Goal: Contribute content: Add original content to the website for others to see

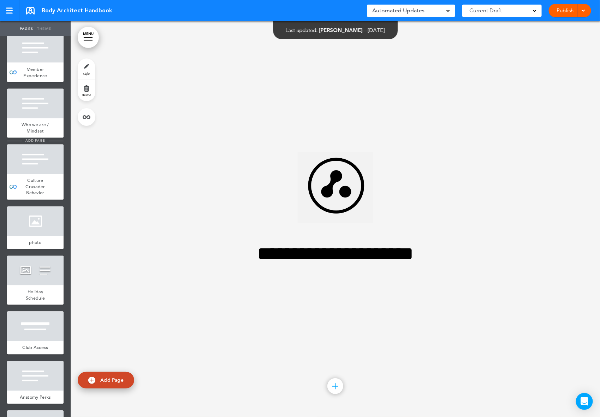
scroll to position [539, 0]
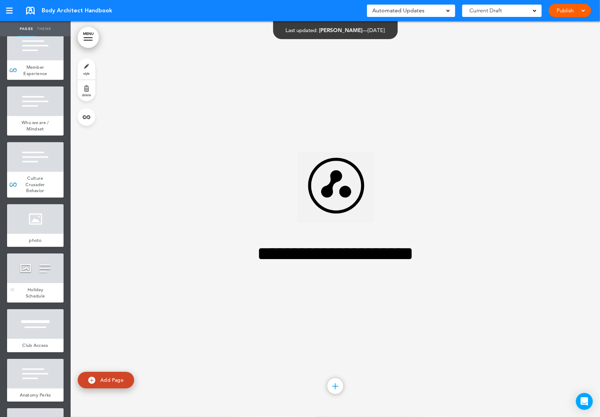
click at [45, 290] on div "Holiday Schedule" at bounding box center [35, 293] width 56 height 19
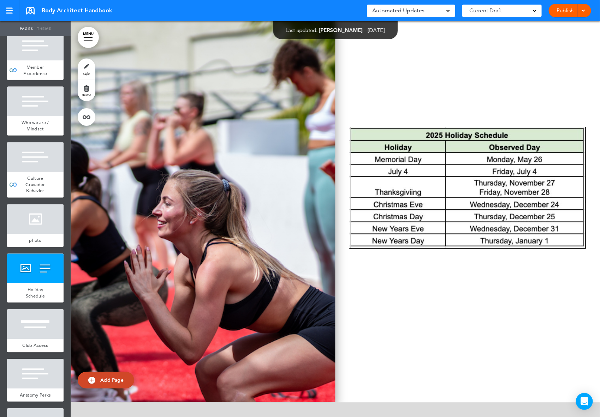
scroll to position [6490, 0]
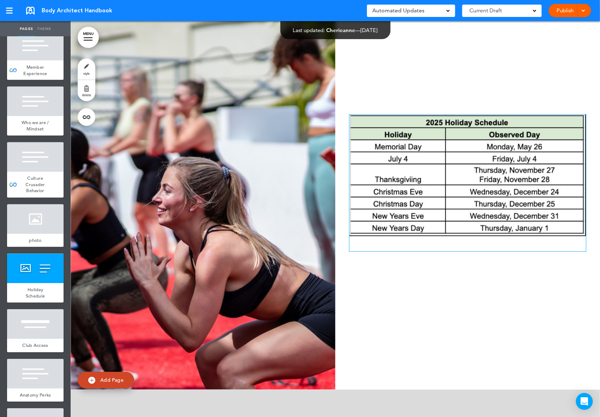
click at [383, 225] on img at bounding box center [467, 176] width 236 height 122
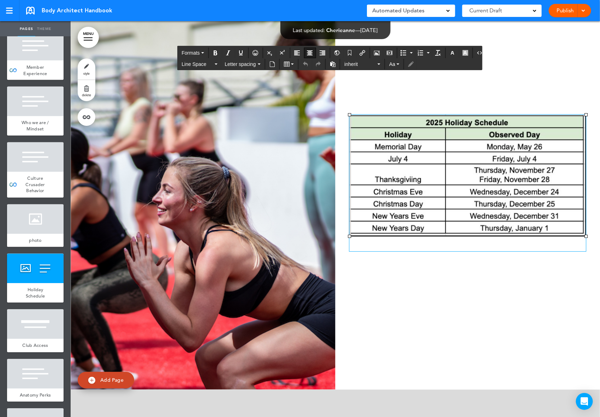
scroll to position [6552, 0]
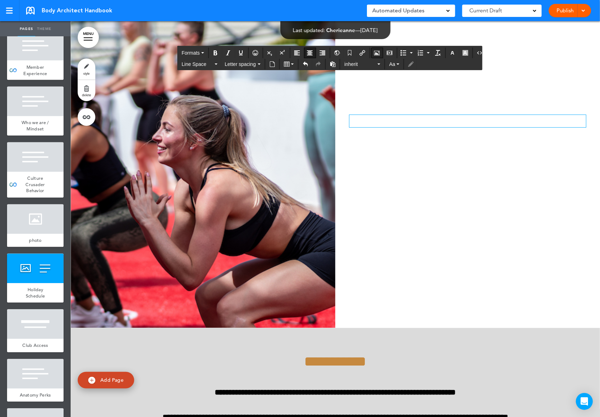
click at [372, 55] on button "Airmason image" at bounding box center [376, 53] width 11 height 10
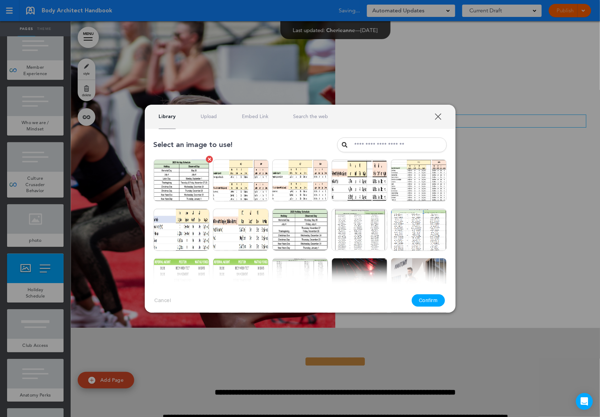
click at [184, 184] on img at bounding box center [182, 181] width 56 height 42
click at [426, 301] on button "Confirm" at bounding box center [427, 301] width 33 height 12
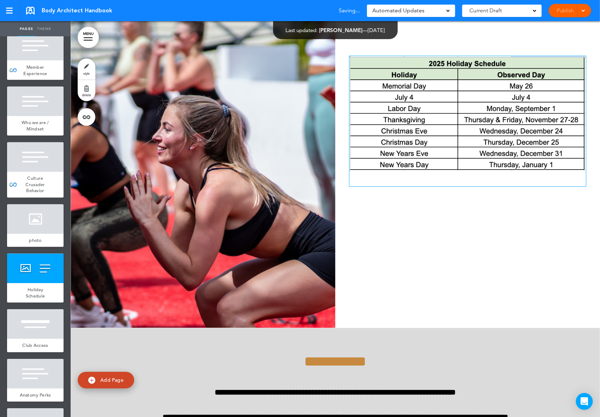
click at [570, 12] on div "Publish Publish Preview Draft" at bounding box center [569, 10] width 42 height 13
click at [555, 10] on link "Publish" at bounding box center [565, 10] width 22 height 13
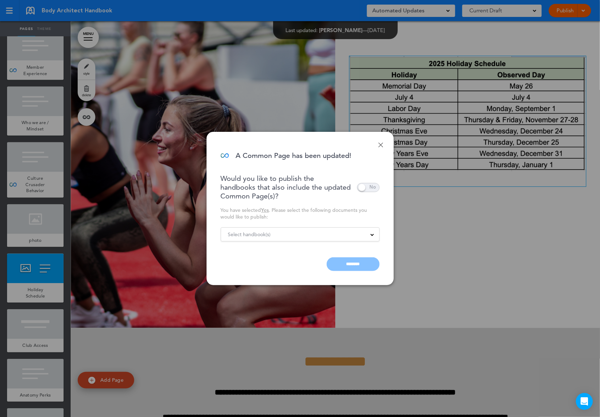
click at [304, 238] on div "Select handbook(s)" at bounding box center [300, 235] width 158 height 8
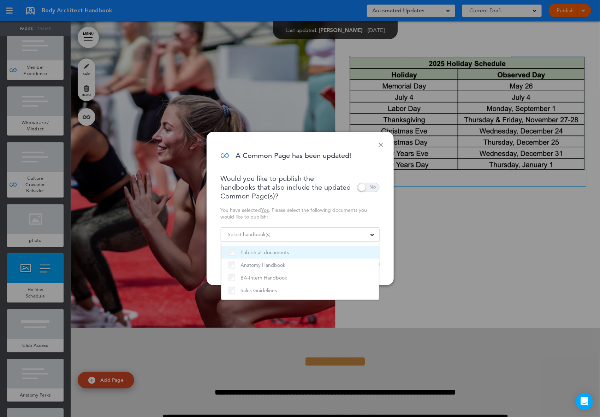
click at [246, 252] on label "Publish all documents" at bounding box center [299, 252] width 143 height 8
click at [256, 218] on div "You have selected Yes . Please select the following documents you would like to…" at bounding box center [300, 213] width 159 height 13
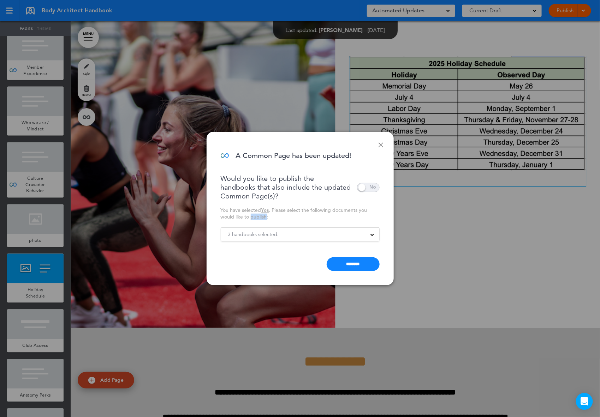
click at [256, 218] on div "You have selected Yes . Please select the following documents you would like to…" at bounding box center [300, 213] width 159 height 13
click at [351, 269] on input "********" at bounding box center [352, 265] width 53 height 14
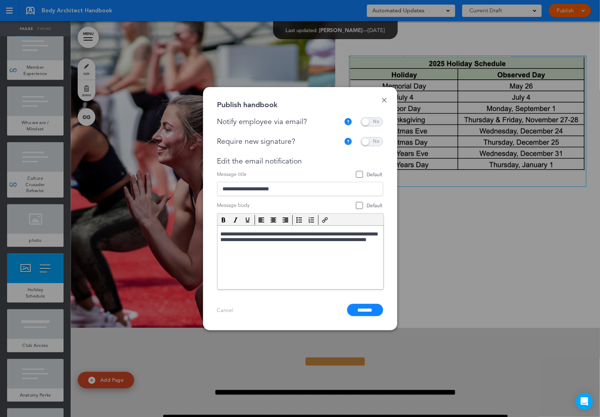
click at [375, 122] on span at bounding box center [371, 122] width 23 height 9
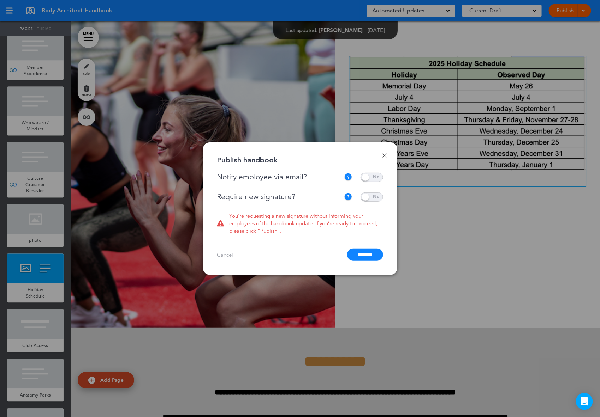
click at [375, 196] on span at bounding box center [371, 197] width 23 height 9
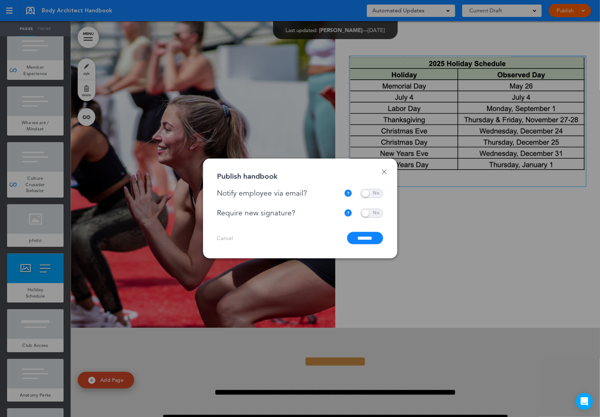
click at [366, 240] on input "*******" at bounding box center [365, 238] width 36 height 12
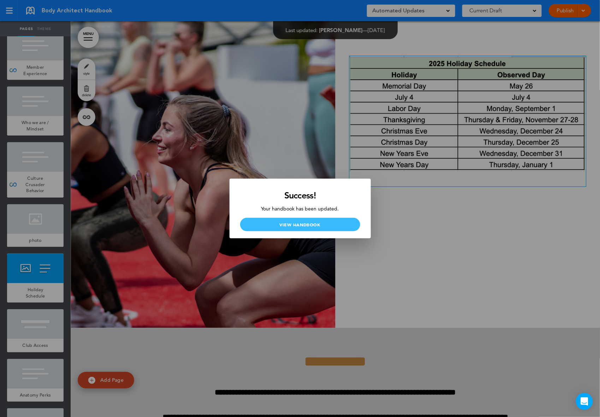
click at [330, 220] on link "View Handbook" at bounding box center [300, 224] width 120 height 13
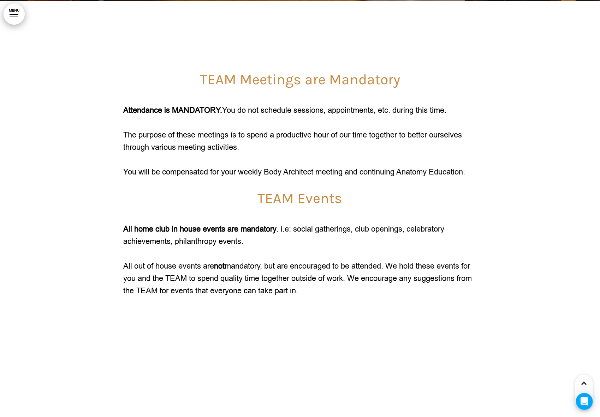
scroll to position [18466, 0]
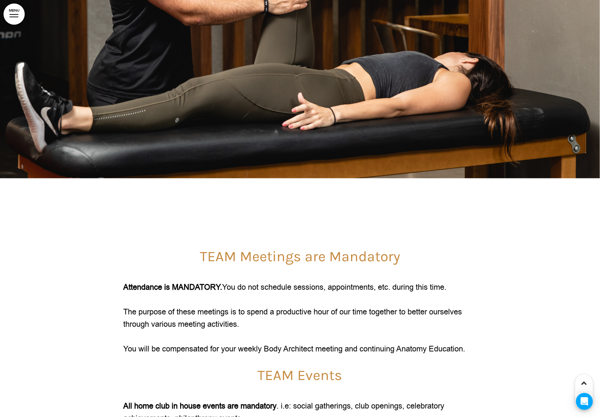
click at [16, 18] on link "MENU" at bounding box center [14, 14] width 21 height 21
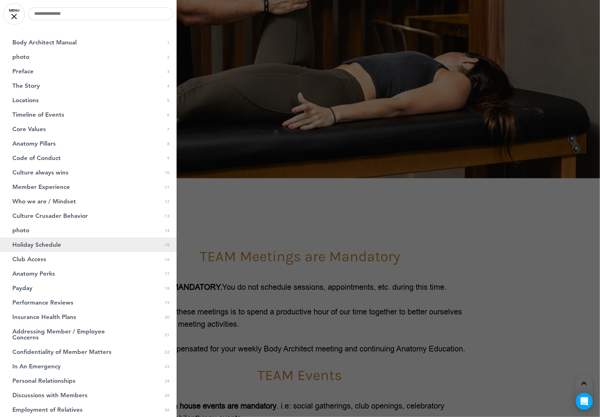
click at [45, 244] on span "Holiday Schedule" at bounding box center [36, 245] width 49 height 6
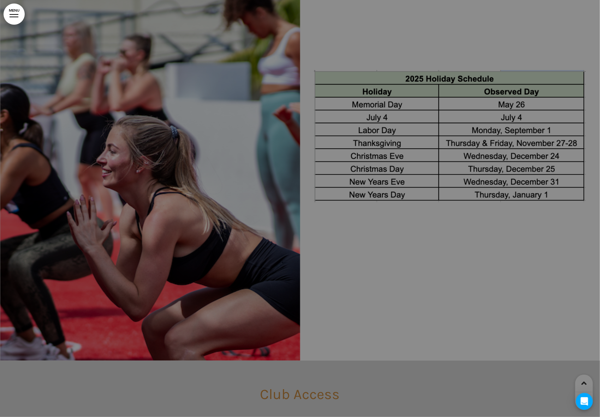
scroll to position [6627, 0]
